Goal: Contribute content: Contribute content

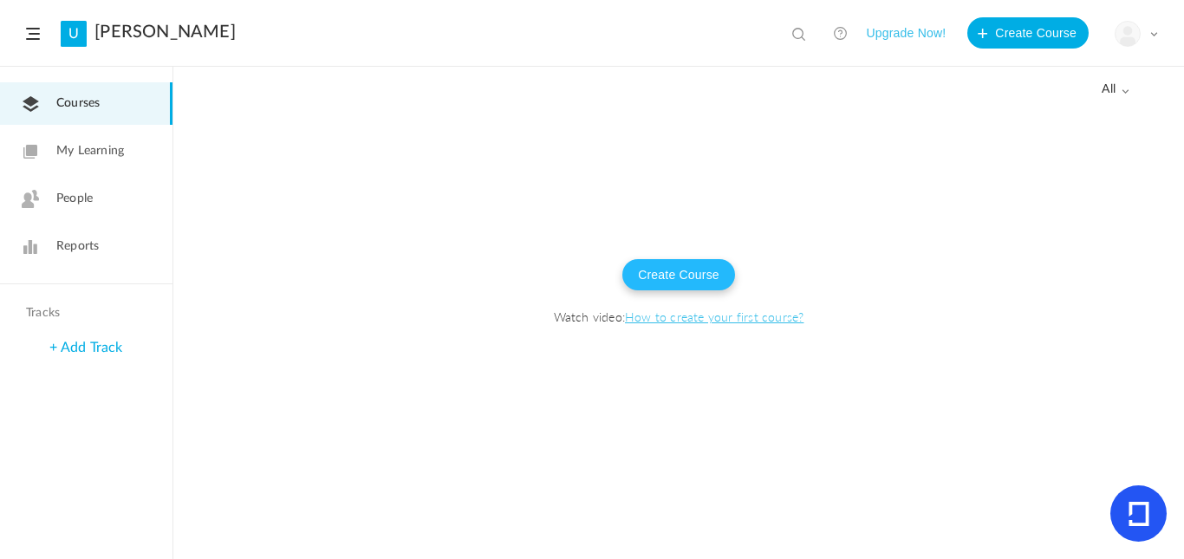
click at [695, 278] on button "Create Course" at bounding box center [678, 274] width 113 height 31
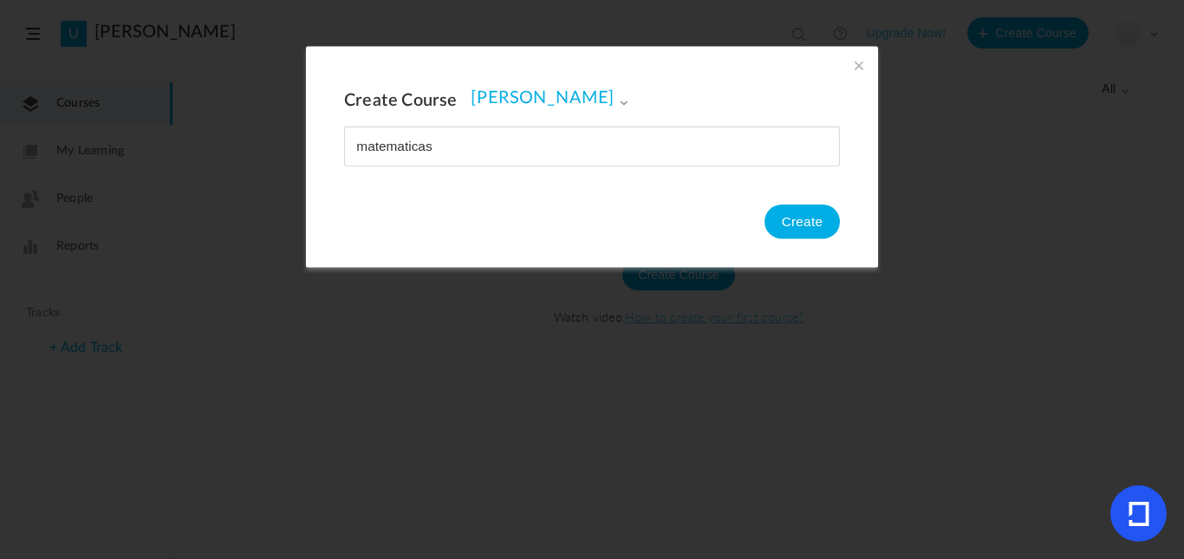
type input "matematicas"
click at [810, 236] on button "Create" at bounding box center [801, 222] width 75 height 35
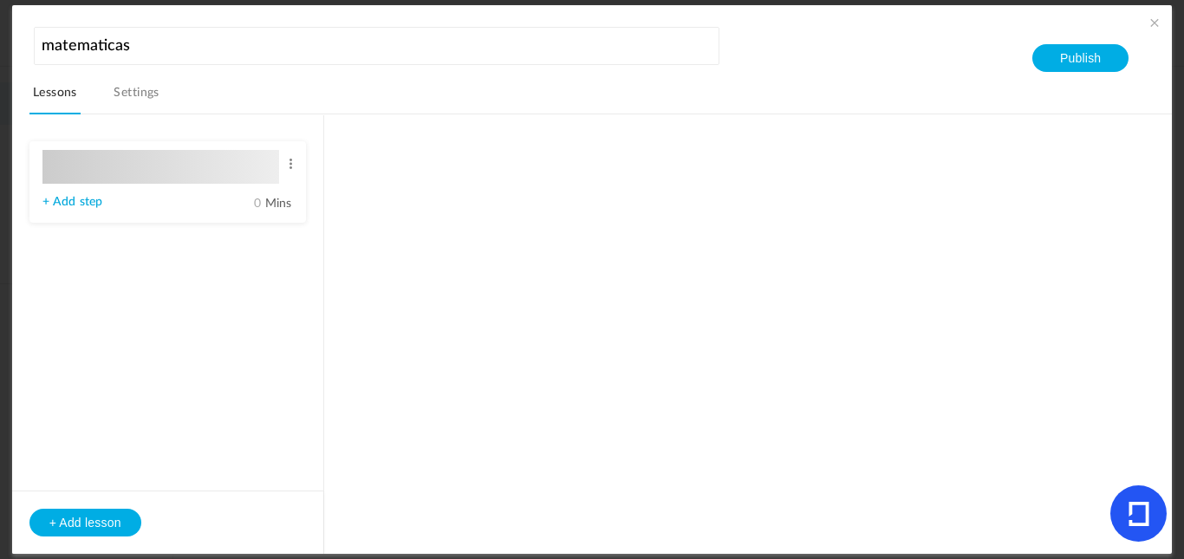
type input "Lesson 1"
type input "0"
type input "Step 1"
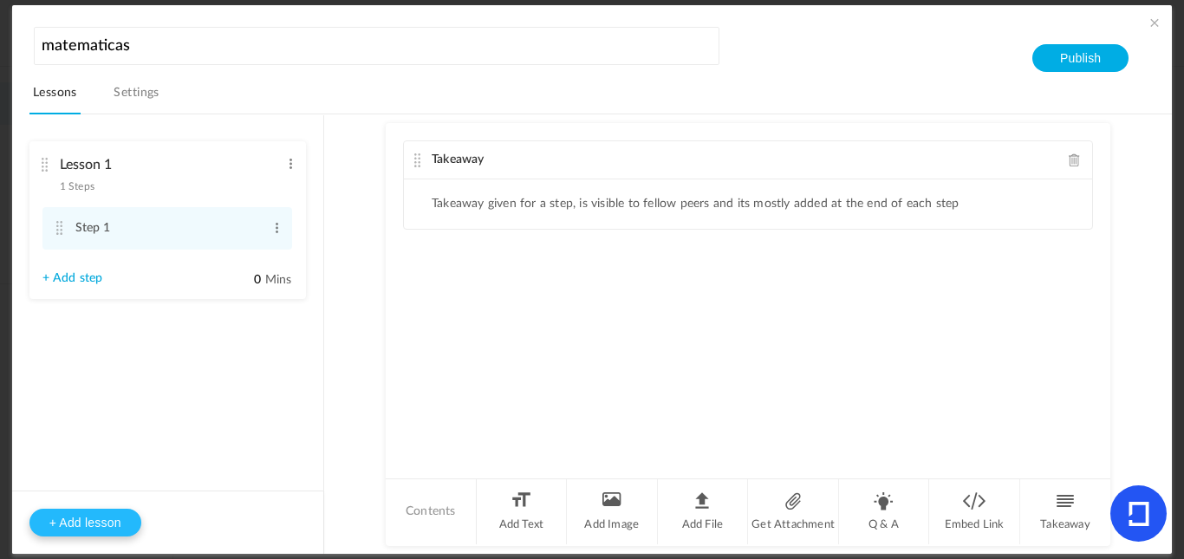
click at [118, 526] on button "+ Add lesson" at bounding box center [85, 523] width 112 height 28
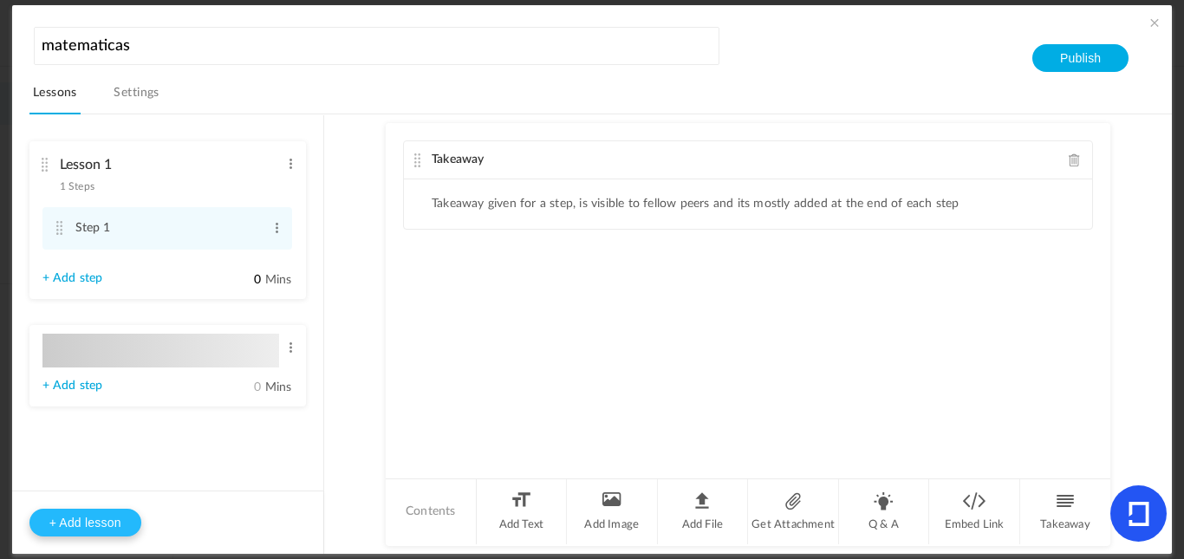
type input "Lesson 2"
type input "0"
type input "Step 1"
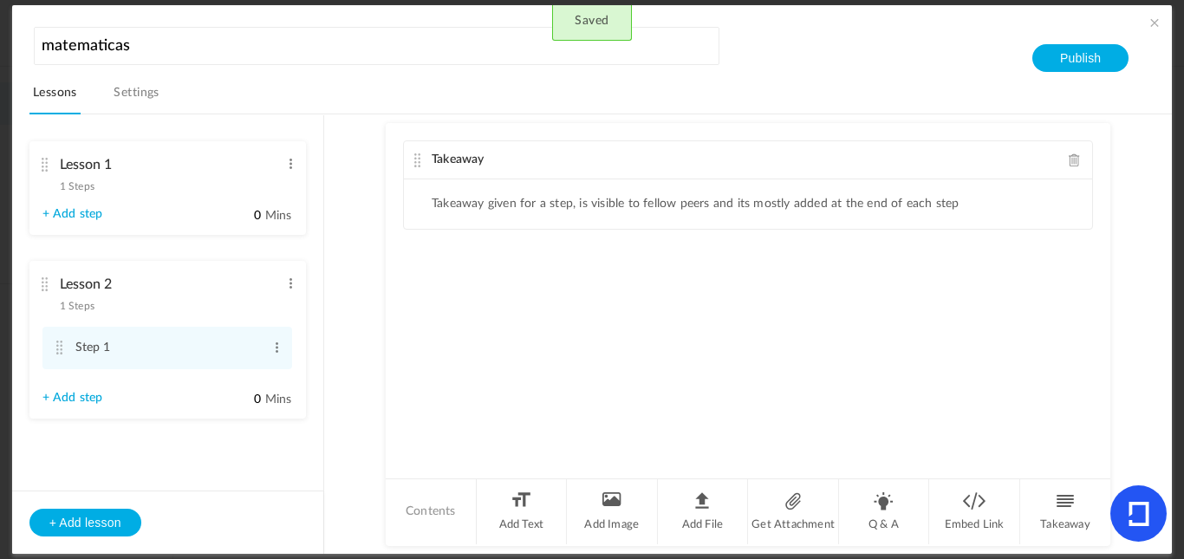
click at [141, 183] on div "Lesson 1 1 Steps Edit Delete" at bounding box center [160, 171] width 237 height 46
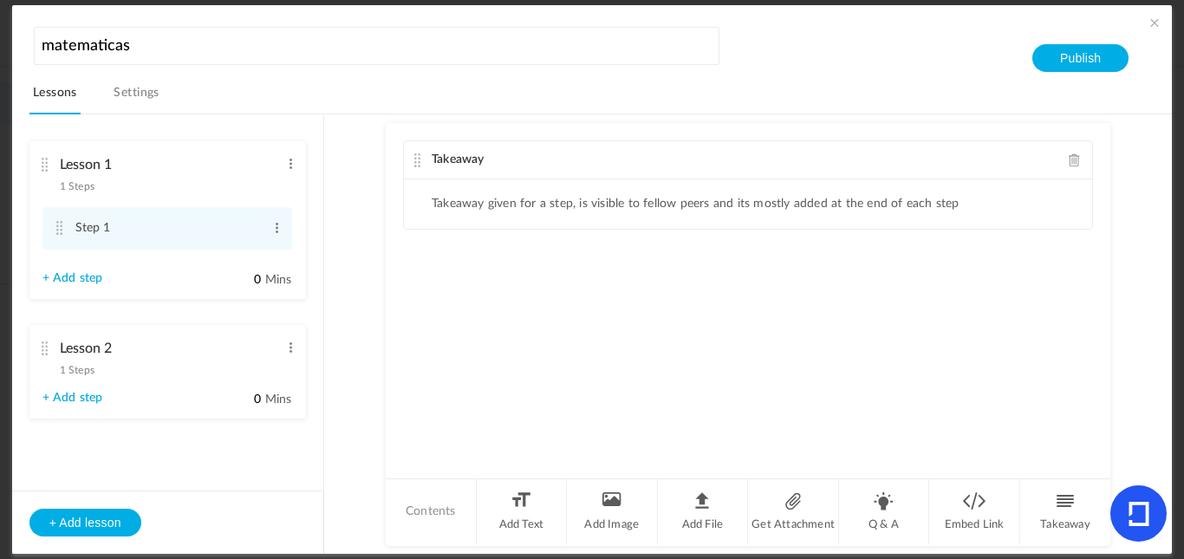
click at [518, 166] on div "Takeaway" at bounding box center [748, 160] width 688 height 38
click at [866, 220] on ul "Takeaway given for a step, is visible to fellow peers and its mostly added at t…" at bounding box center [748, 203] width 688 height 49
click at [667, 224] on ul "Takeaway given for a step, is visible to fellow peers and its mostly added at t…" at bounding box center [748, 203] width 688 height 49
click at [874, 340] on div "Takeaway Takeaway given for a step, is visible to fellow peers and its mostly a…" at bounding box center [748, 299] width 725 height 353
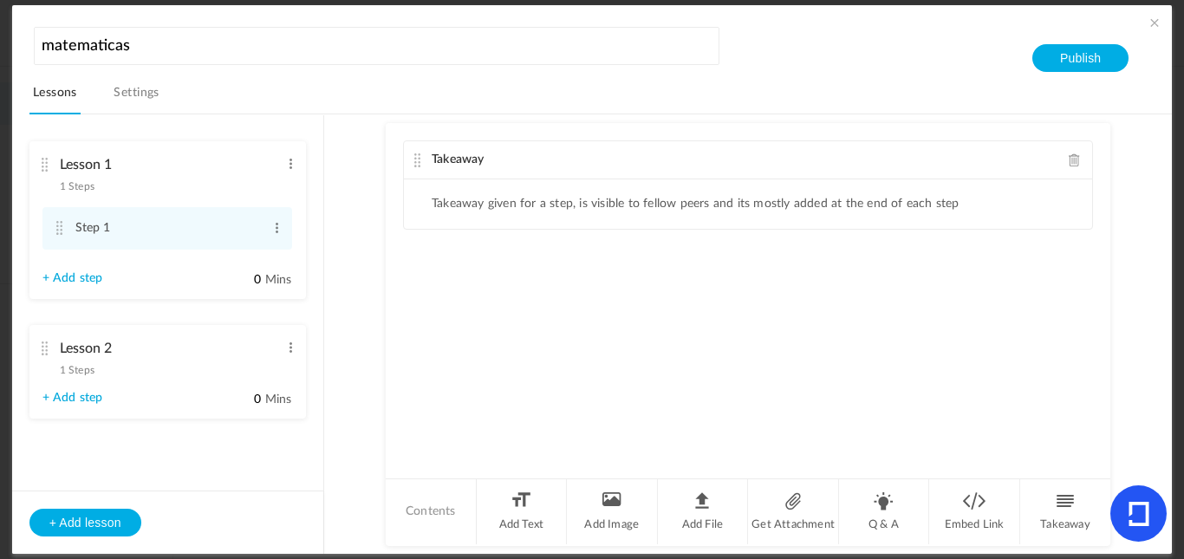
click at [489, 420] on div "Takeaway Takeaway given for a step, is visible to fellow peers and its mostly a…" at bounding box center [748, 299] width 725 height 353
click at [517, 510] on li "Add Text" at bounding box center [522, 511] width 91 height 65
click at [493, 289] on div "Text" at bounding box center [748, 278] width 688 height 38
click at [483, 315] on p at bounding box center [748, 307] width 662 height 21
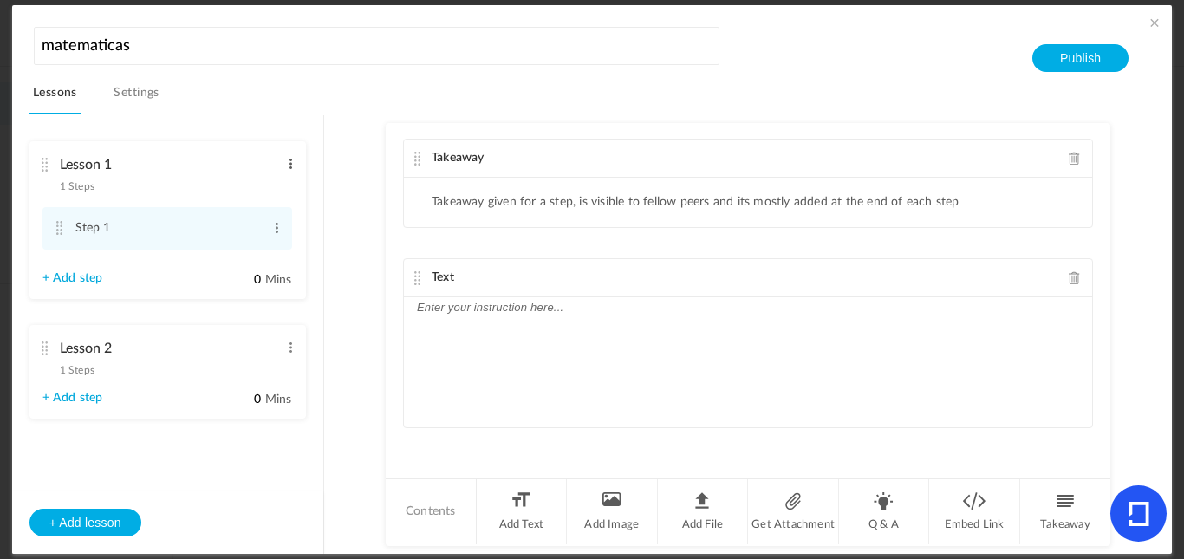
click at [291, 164] on span at bounding box center [290, 163] width 13 height 17
click at [260, 198] on link "Edit" at bounding box center [263, 192] width 68 height 21
click at [279, 237] on span at bounding box center [276, 233] width 13 height 17
click at [260, 251] on link "Edit" at bounding box center [249, 256] width 68 height 21
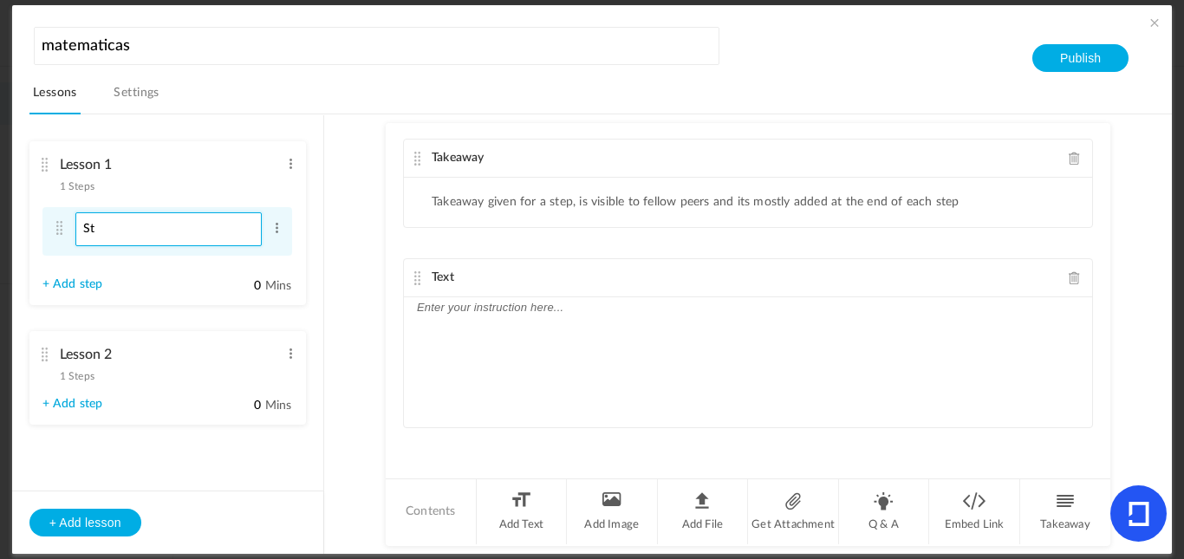
type input "S"
type input "aritmetica parte 1"
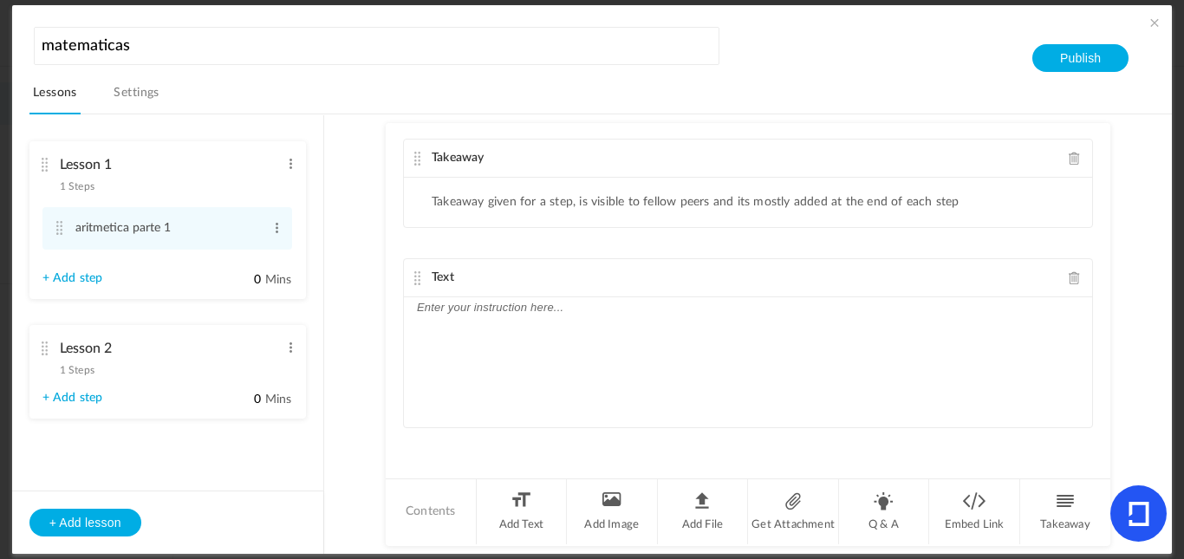
click at [88, 278] on link "+ Add step" at bounding box center [72, 278] width 61 height 15
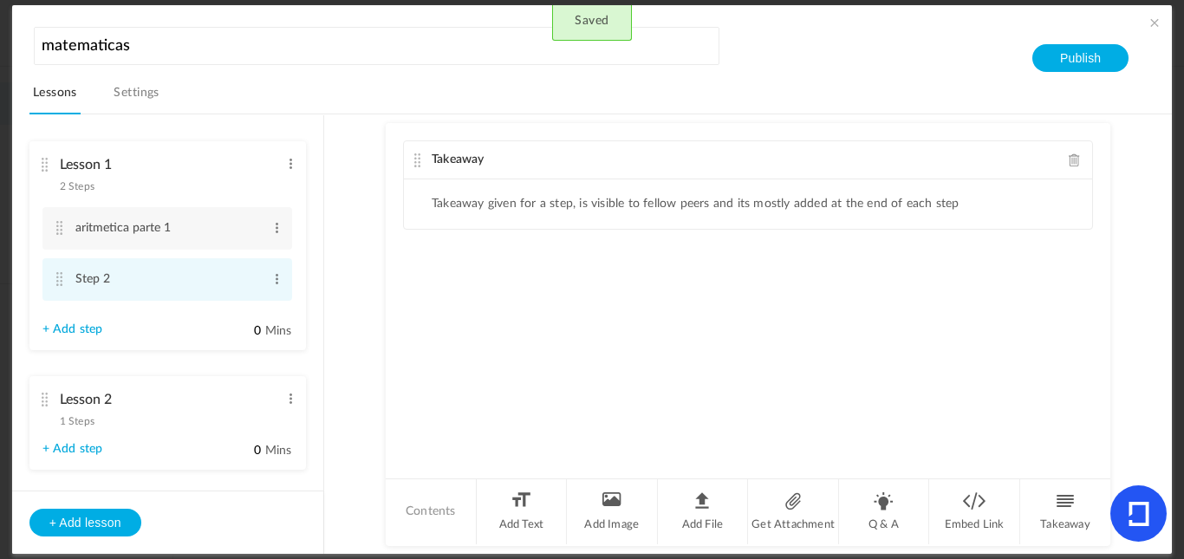
click at [272, 264] on li "Step 2 Edit Delete" at bounding box center [167, 279] width 250 height 42
click at [270, 276] on span at bounding box center [276, 278] width 13 height 17
click at [237, 301] on link "Edit" at bounding box center [249, 307] width 68 height 21
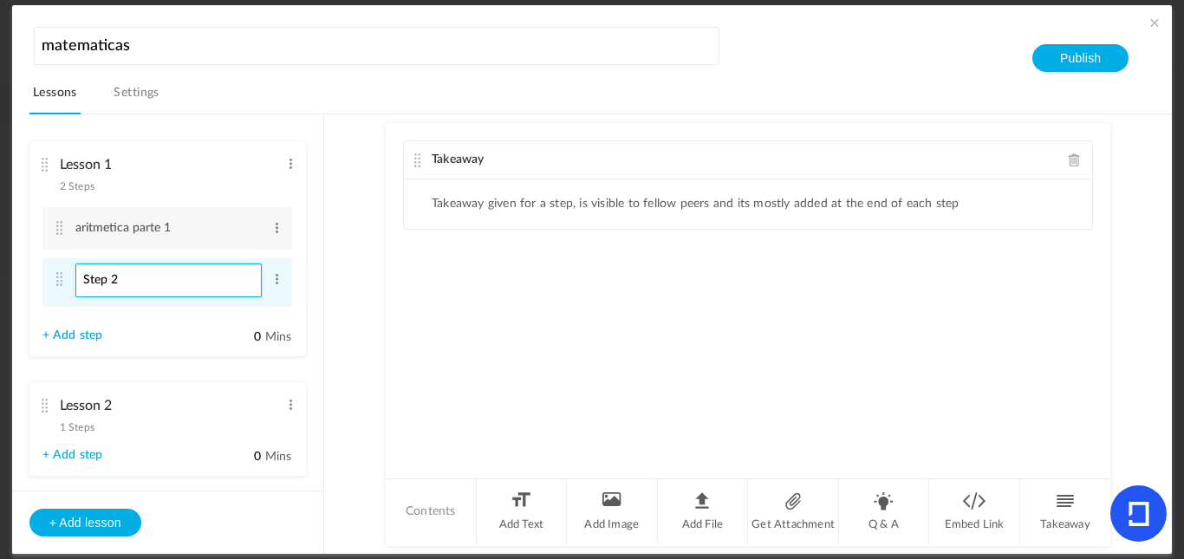
paste input "aritmetica parte 1"
type input "aritmetica parte 2"
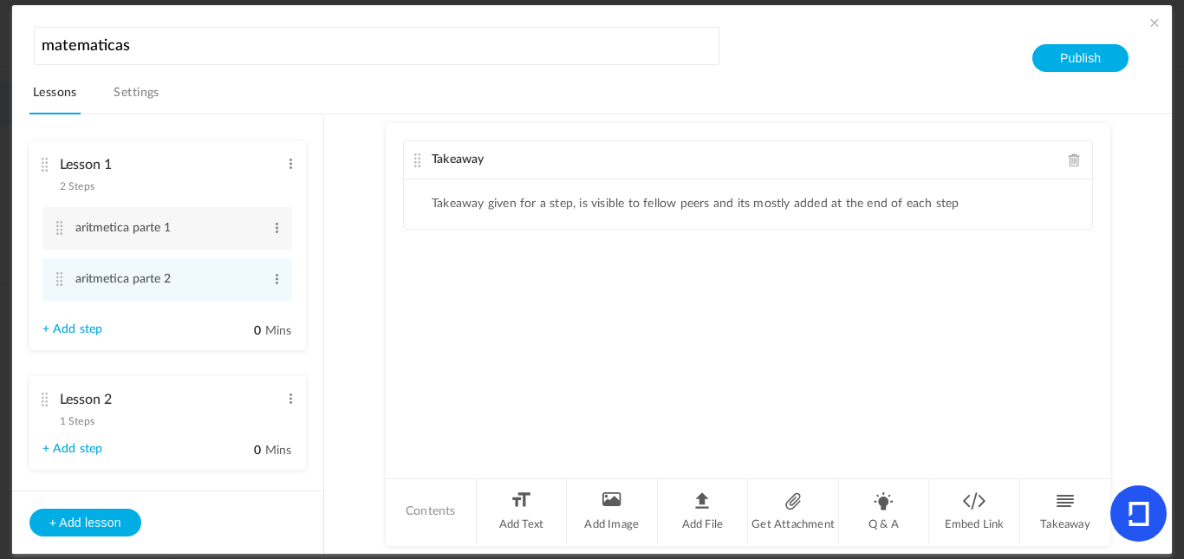
scroll to position [31, 0]
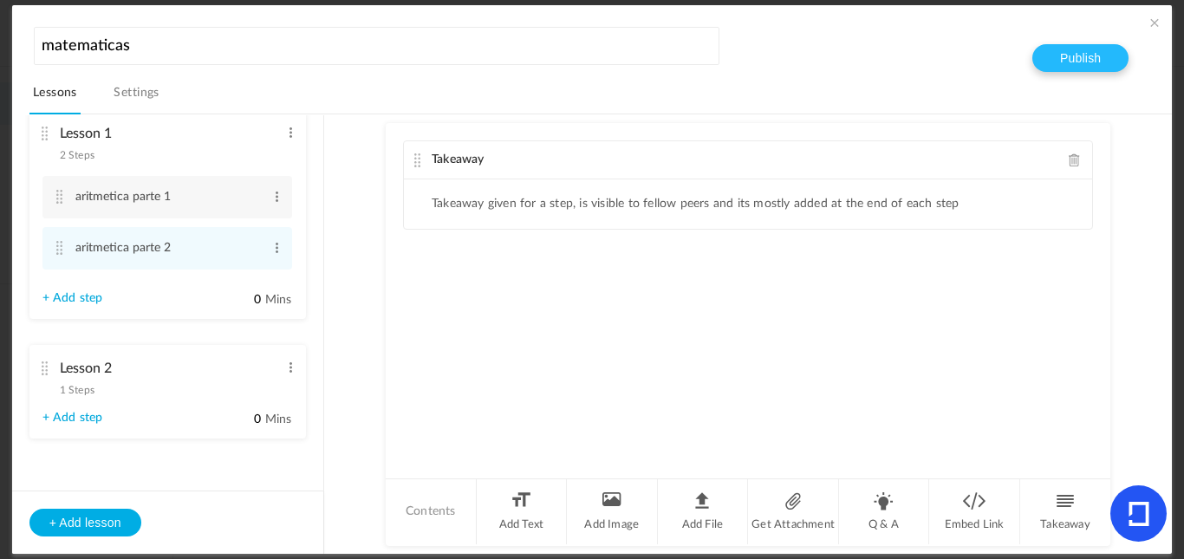
click at [1056, 46] on button "Publish" at bounding box center [1080, 58] width 96 height 28
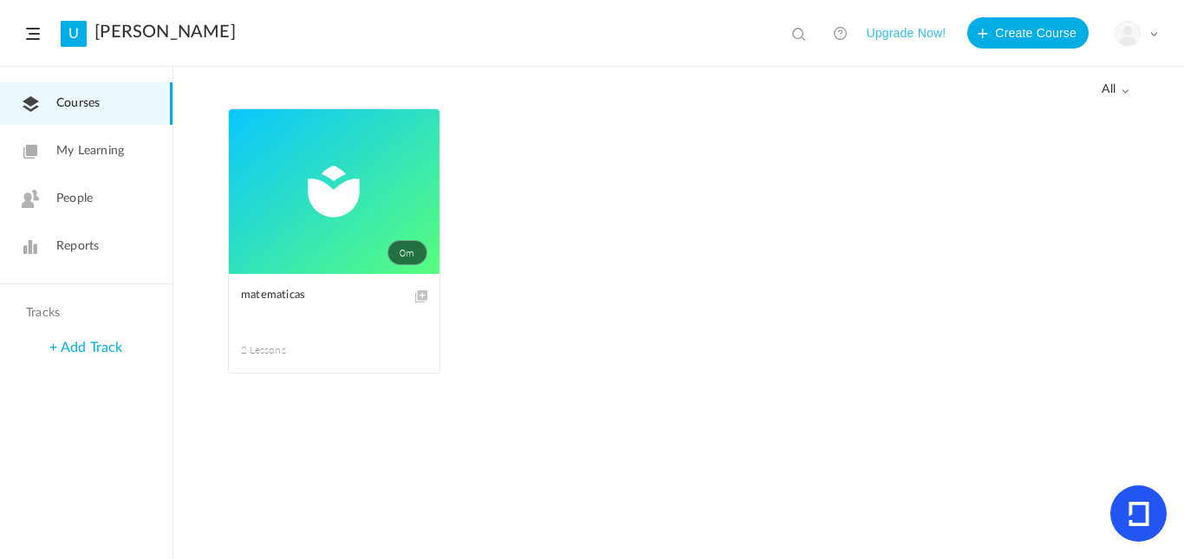
click at [272, 198] on link "0m" at bounding box center [334, 191] width 211 height 165
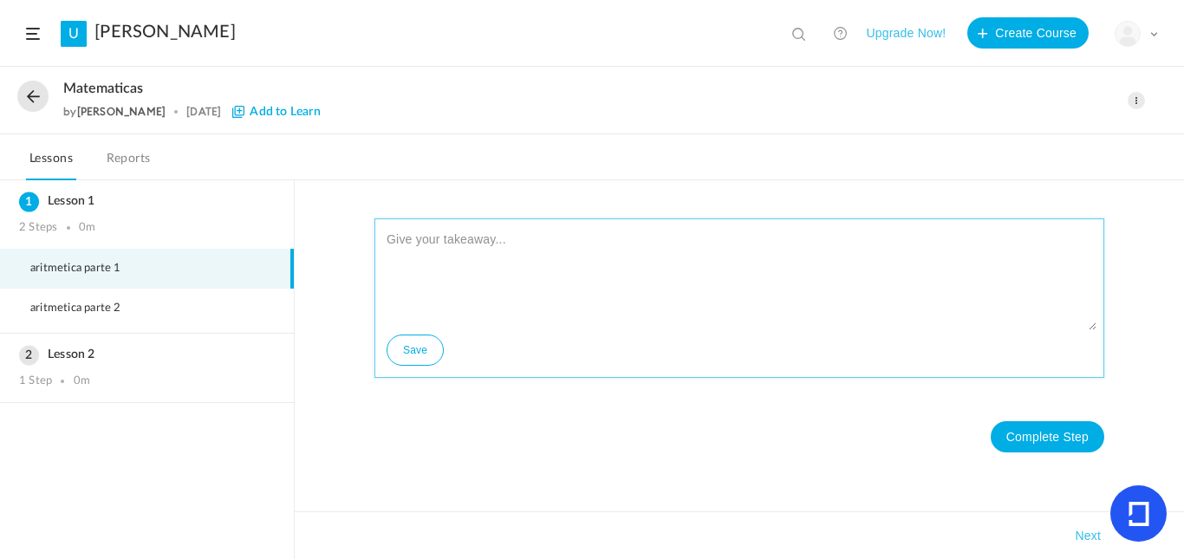
click at [612, 244] on textarea at bounding box center [739, 278] width 714 height 104
